Goal: Task Accomplishment & Management: Manage account settings

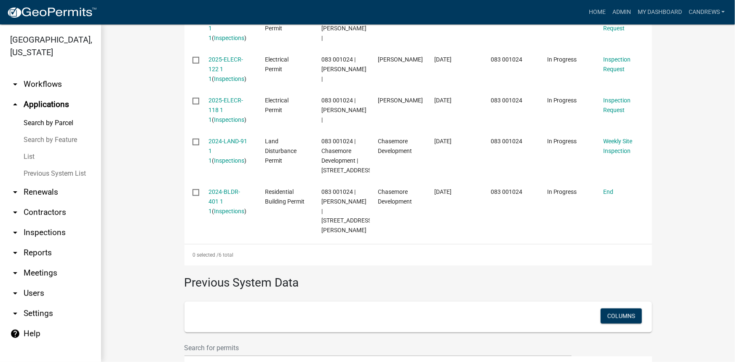
scroll to position [486, 0]
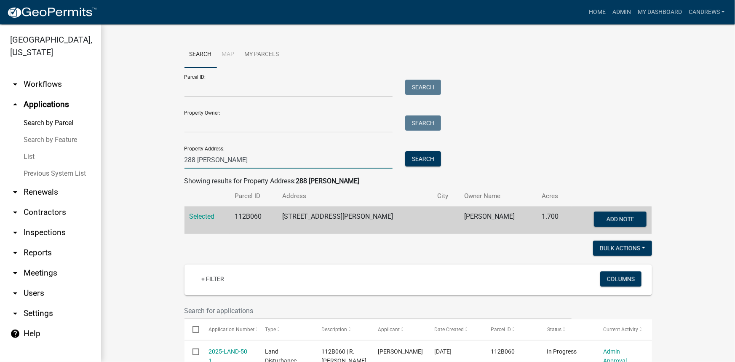
drag, startPoint x: 122, startPoint y: 165, endPoint x: 101, endPoint y: 170, distance: 22.0
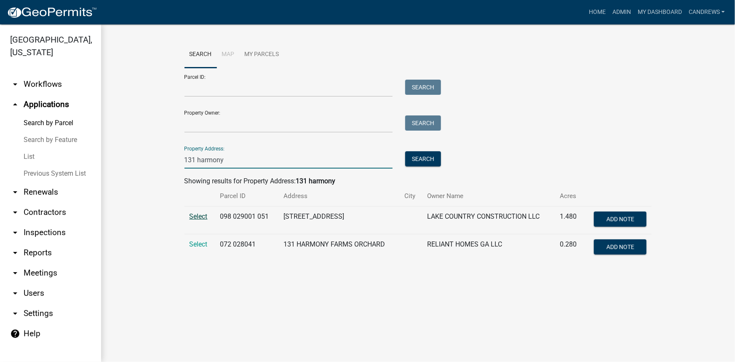
type input "131 harmony"
click at [199, 216] on span "Select" at bounding box center [199, 216] width 18 height 8
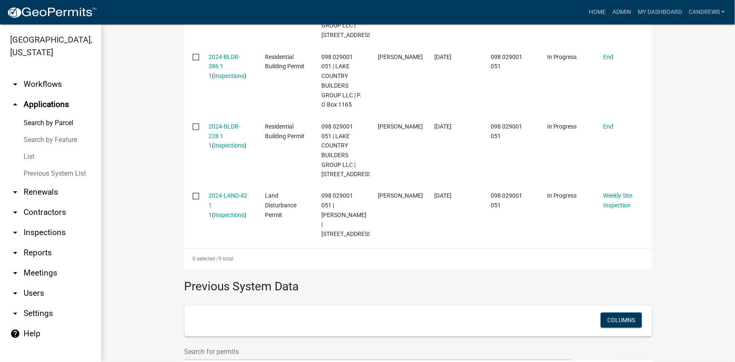
scroll to position [651, 0]
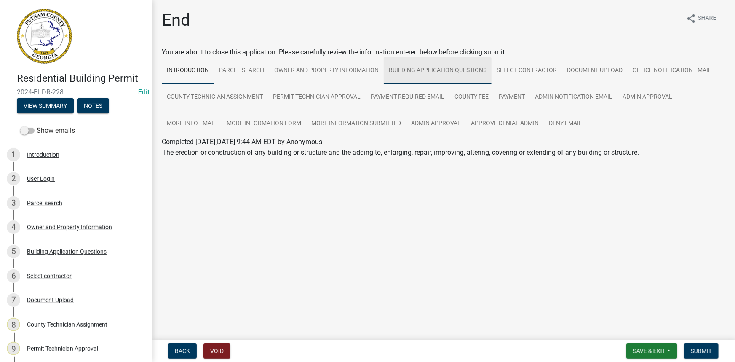
click at [416, 73] on link "Building Application Questions" at bounding box center [438, 70] width 108 height 27
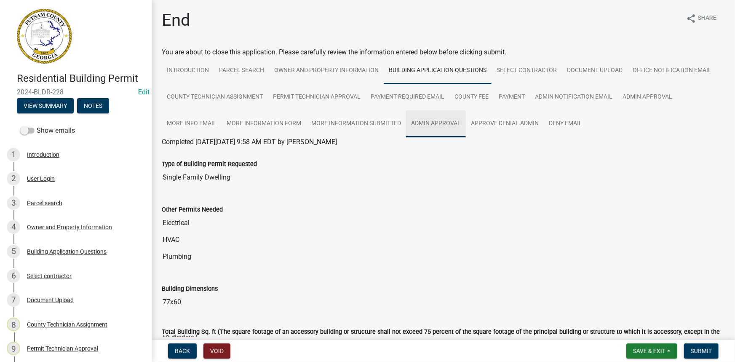
click at [455, 122] on link "Admin Approval" at bounding box center [436, 123] width 60 height 27
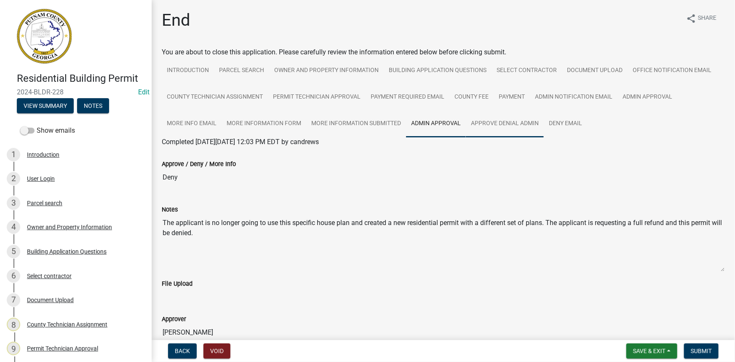
click at [491, 122] on link "Approve Denial Admin" at bounding box center [505, 123] width 78 height 27
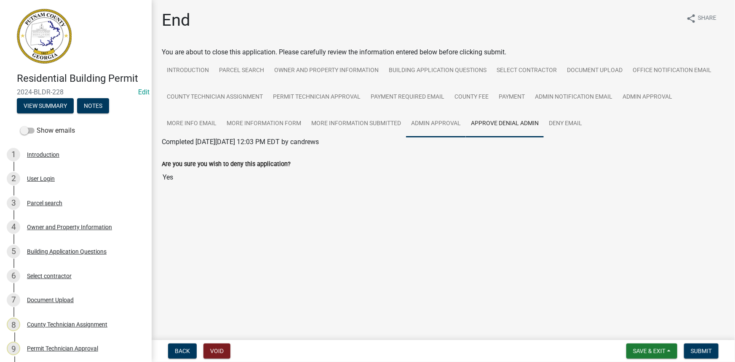
click at [438, 118] on link "Admin Approval" at bounding box center [436, 123] width 60 height 27
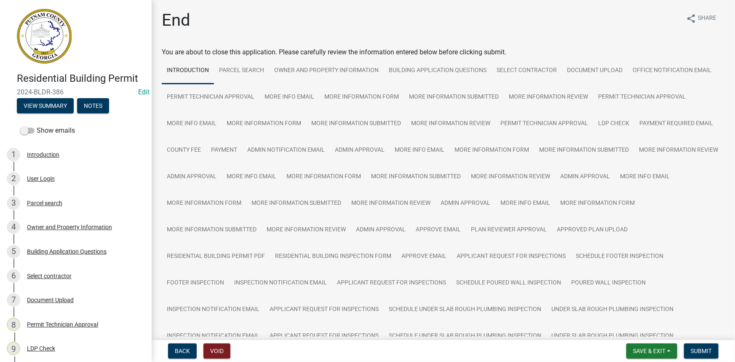
click at [75, 225] on div "Owner and Property Information" at bounding box center [69, 227] width 85 height 6
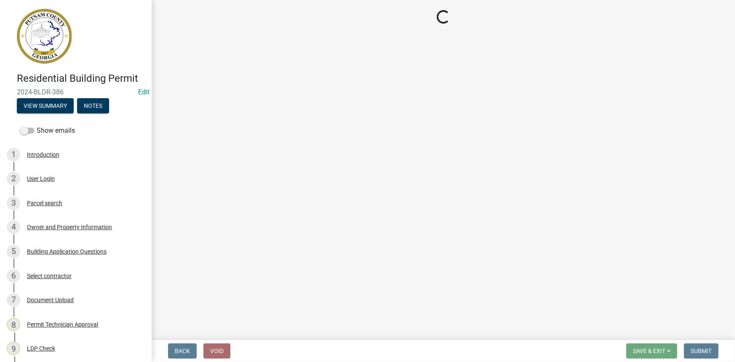
select select "a6b90f04-145f-43dc-a4e6-6d5ec8e28ec9"
select select "83394b22-4a11-496c-8e5c-75ade2e72faf"
select select "ece5c1a9-df30-4702-9587-5deee23533b7"
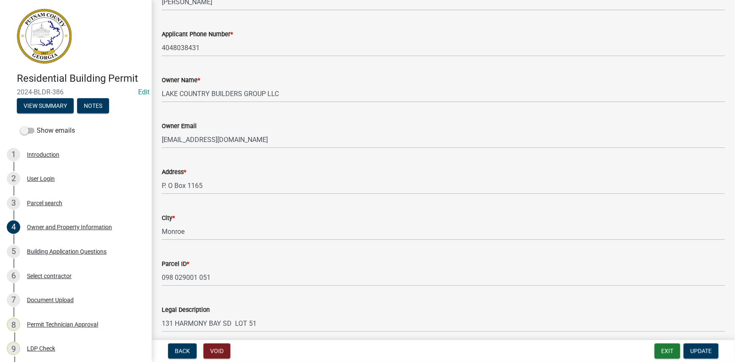
scroll to position [115, 0]
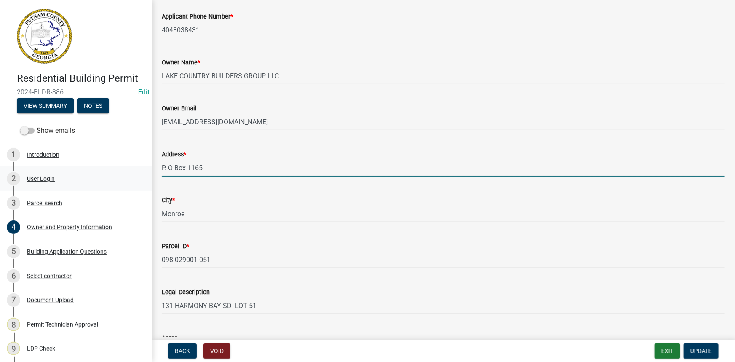
drag, startPoint x: 243, startPoint y: 172, endPoint x: 139, endPoint y: 169, distance: 103.7
click at [139, 169] on div "Residential Building Permit 2024-BLDR-386 Edit View Summary Notes Show emails 1…" at bounding box center [367, 181] width 735 height 362
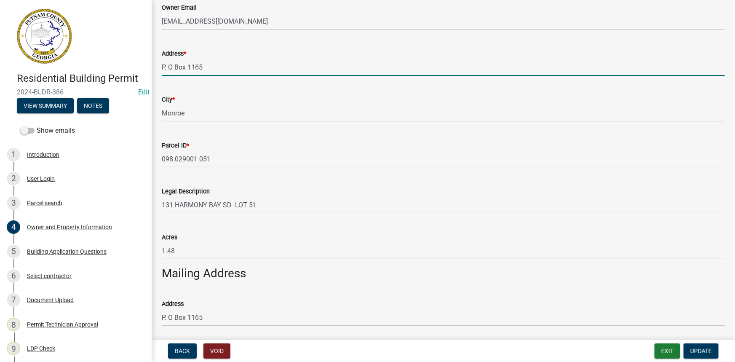
scroll to position [153, 0]
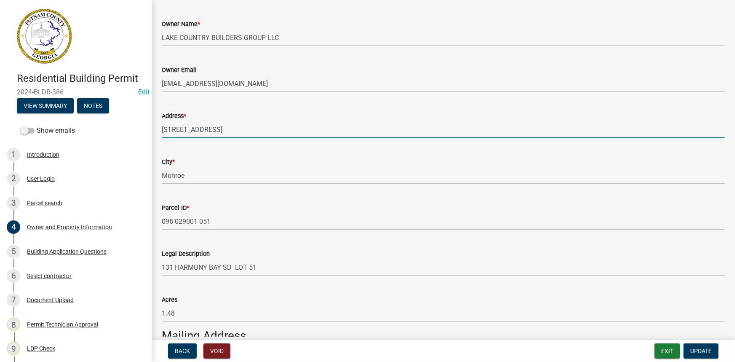
type input "131 Harmony Bay Dr."
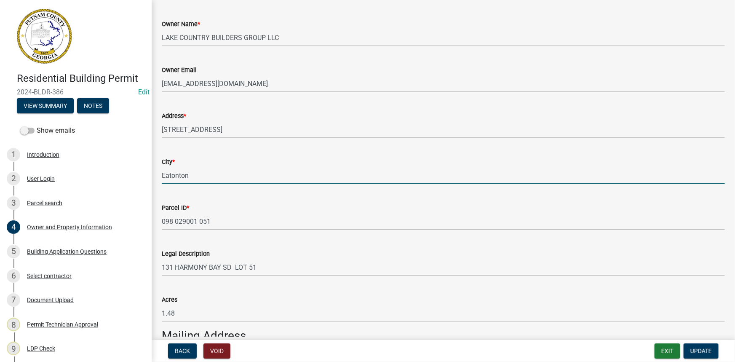
type input "Eatonton"
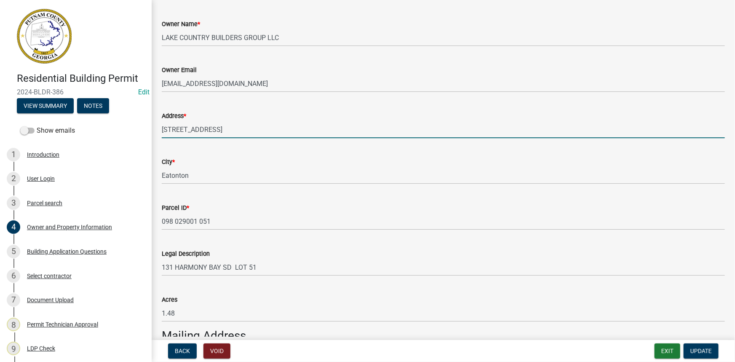
drag, startPoint x: 181, startPoint y: 123, endPoint x: 110, endPoint y: 123, distance: 71.6
click at [110, 123] on div "Residential Building Permit 2024-BLDR-386 Edit View Summary Notes Show emails 1…" at bounding box center [367, 181] width 735 height 362
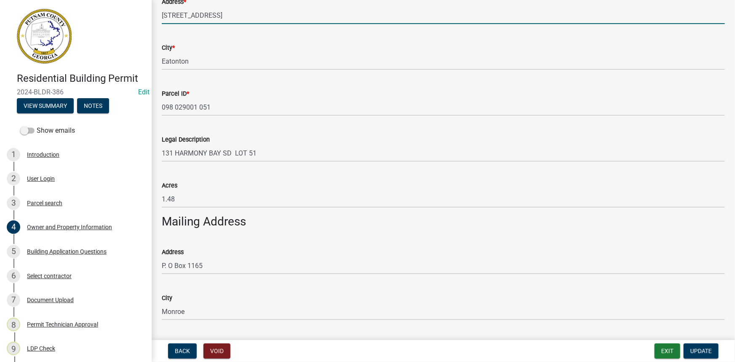
scroll to position [268, 0]
type input "131 HARMONY BAY DR"
click at [704, 349] on span "Update" at bounding box center [701, 351] width 21 height 7
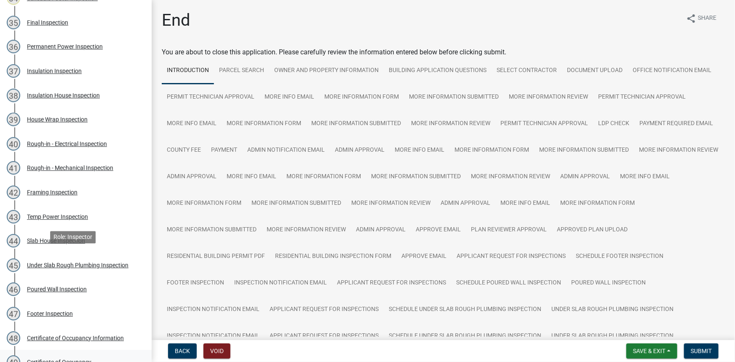
scroll to position [1034, 0]
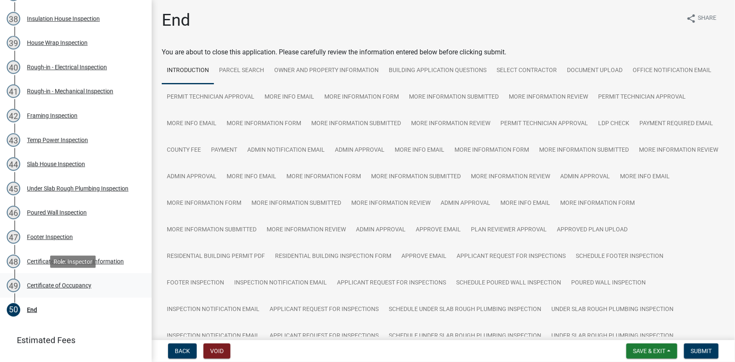
click at [62, 282] on div "Certificate of Occupancy" at bounding box center [59, 285] width 64 height 6
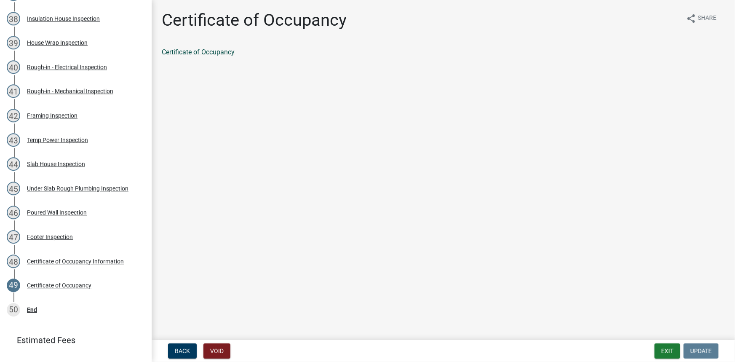
click at [222, 52] on link "Certificate of Occupancy" at bounding box center [198, 52] width 73 height 8
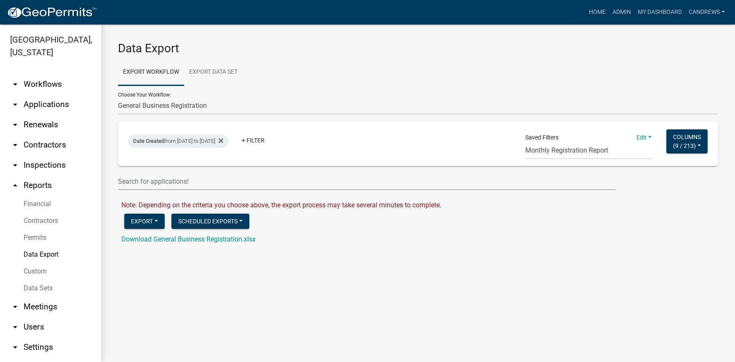
select select "16: Object"
select select "26: bd1743b7-2dd3-4a8c-a764-36a19a742ec1"
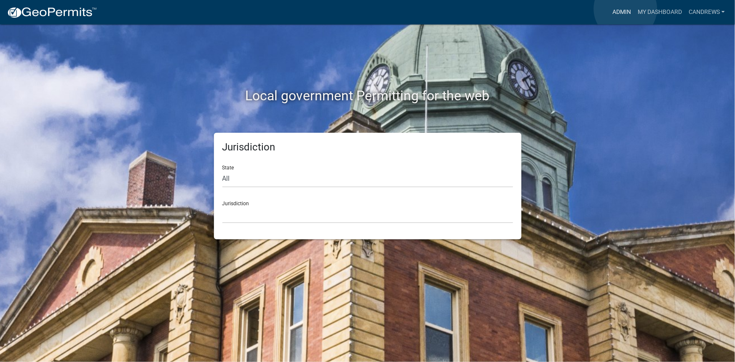
click at [626, 9] on link "Admin" at bounding box center [621, 12] width 25 height 16
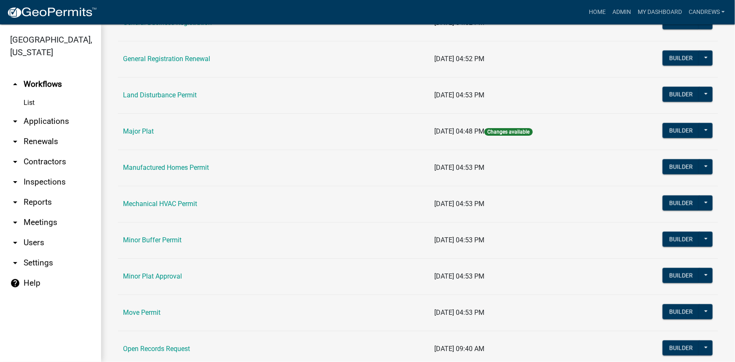
scroll to position [689, 0]
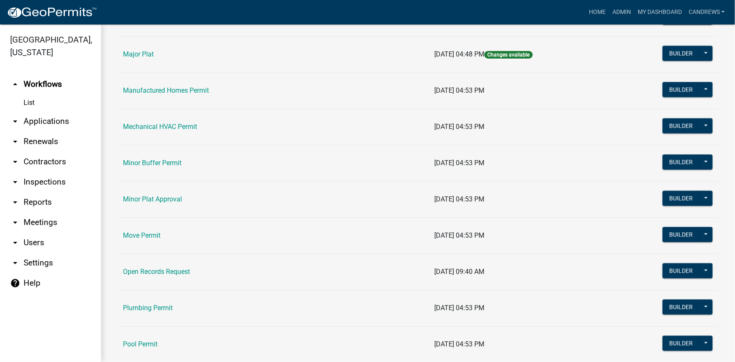
click at [168, 84] on td "Manufactured Homes Permit" at bounding box center [273, 90] width 311 height 36
click at [167, 91] on link "Manufactured Homes Permit" at bounding box center [166, 90] width 86 height 8
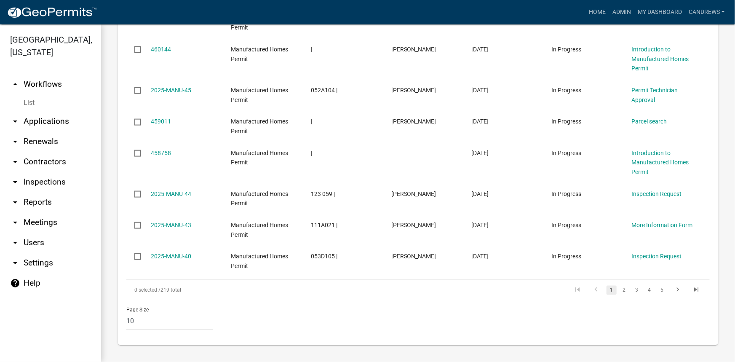
scroll to position [572, 0]
click at [131, 317] on select "10 25 50 100" at bounding box center [169, 321] width 87 height 17
select select "1: 25"
click at [126, 313] on select "10 25 50 100" at bounding box center [169, 321] width 87 height 17
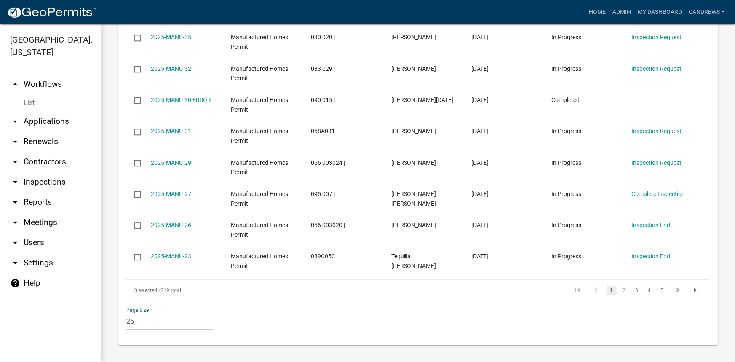
scroll to position [1041, 0]
click at [619, 292] on link "2" at bounding box center [624, 290] width 10 height 9
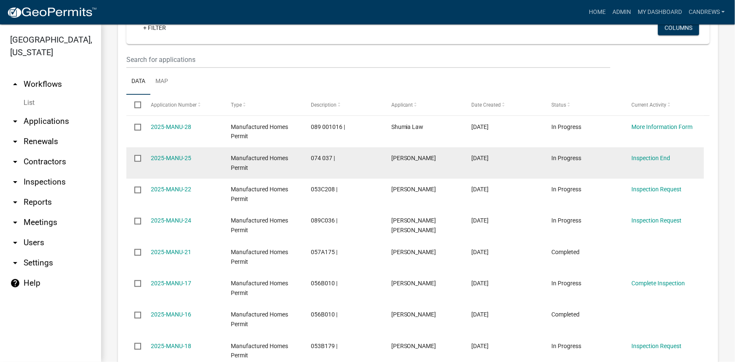
scroll to position [352, 0]
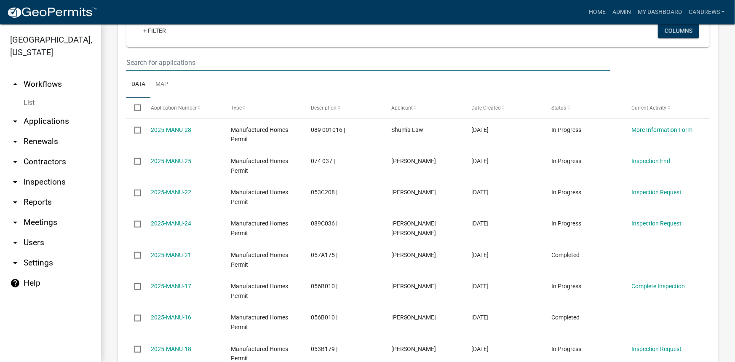
type input "5"
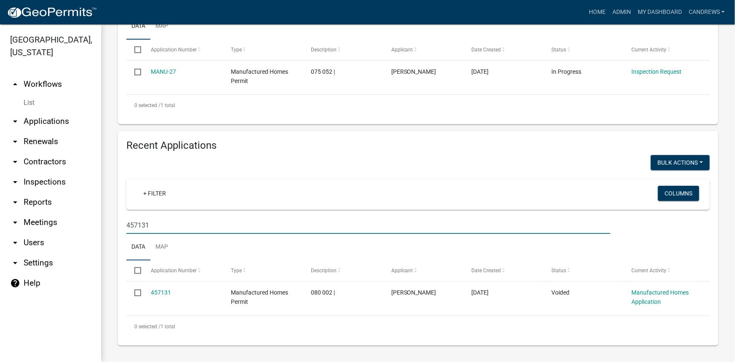
scroll to position [216, 0]
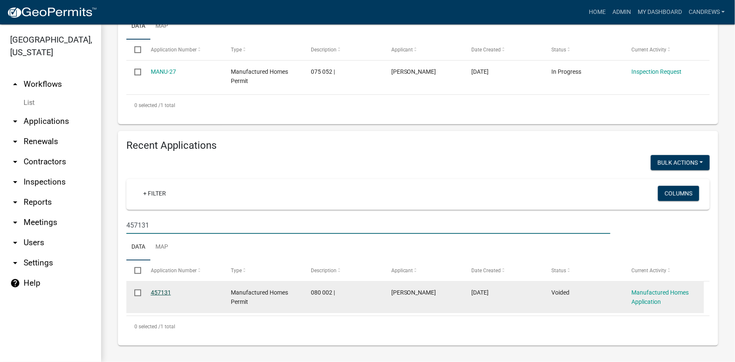
type input "457131"
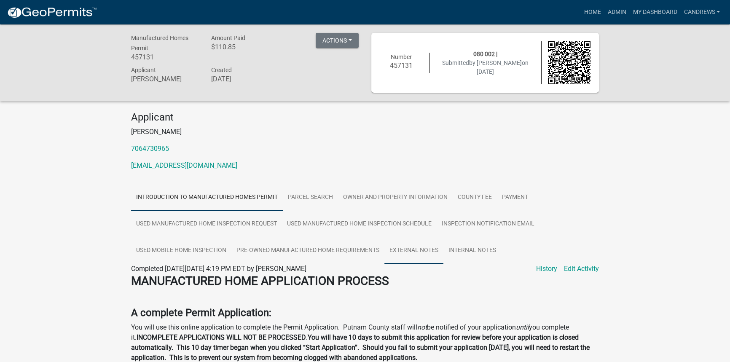
click at [411, 250] on link "External Notes" at bounding box center [413, 250] width 59 height 27
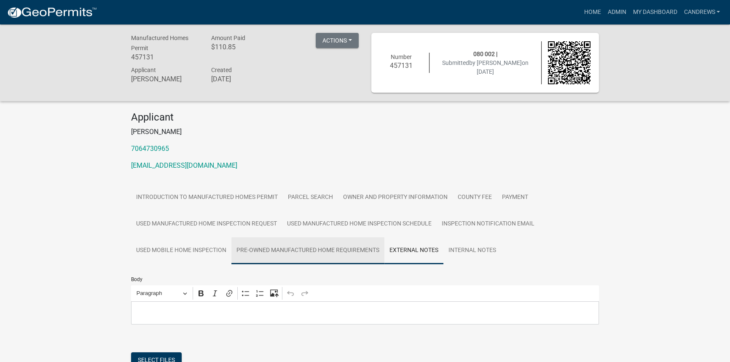
click at [337, 252] on link "Pre-Owned Manufactured Home Requirements" at bounding box center [307, 250] width 153 height 27
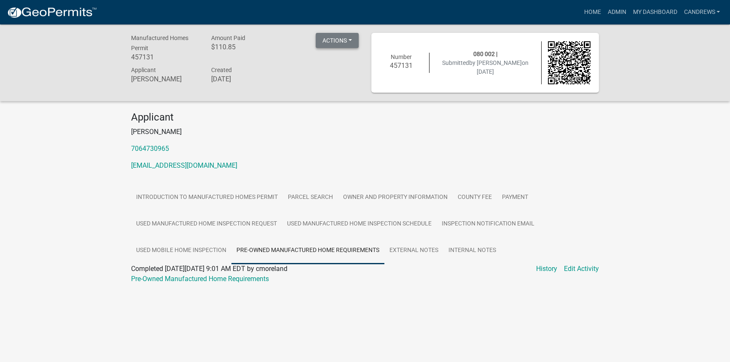
click at [341, 35] on button "Actions" at bounding box center [337, 40] width 43 height 15
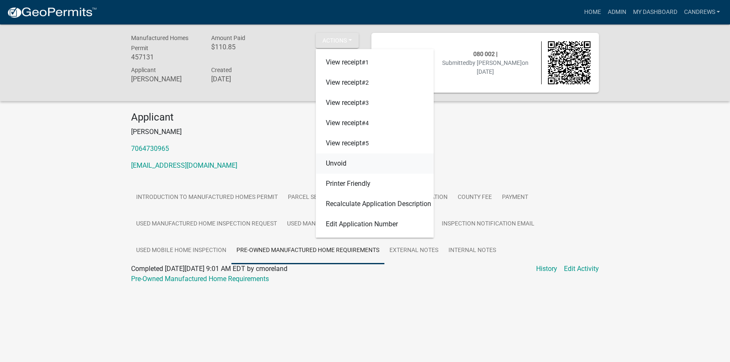
click at [354, 164] on link "Unvoid" at bounding box center [375, 164] width 118 height 20
